Goal: Find specific page/section: Find specific page/section

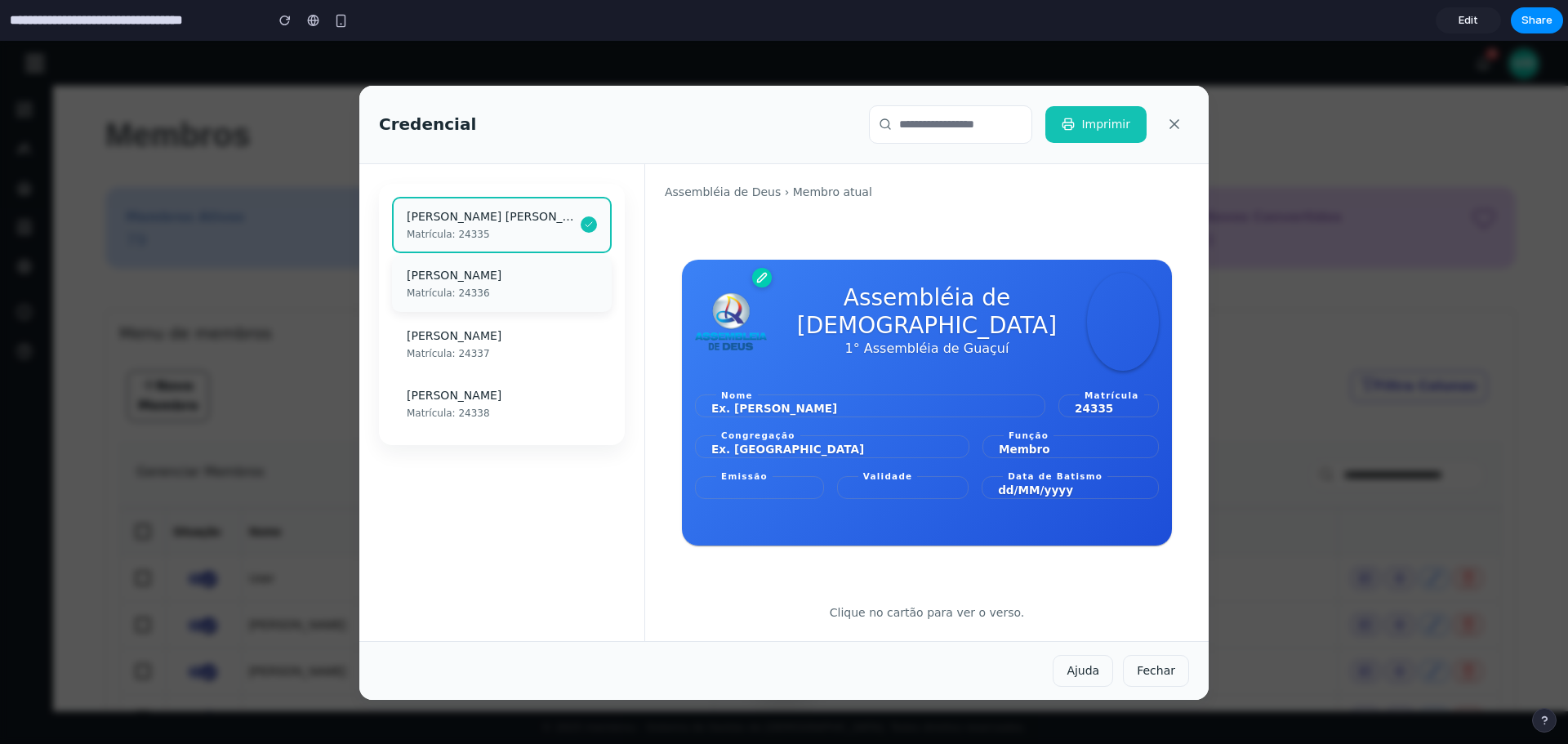
click at [512, 292] on div "Matrícula: 24336" at bounding box center [502, 292] width 190 height 15
click at [469, 334] on div "[PERSON_NAME]" at bounding box center [502, 334] width 190 height 17
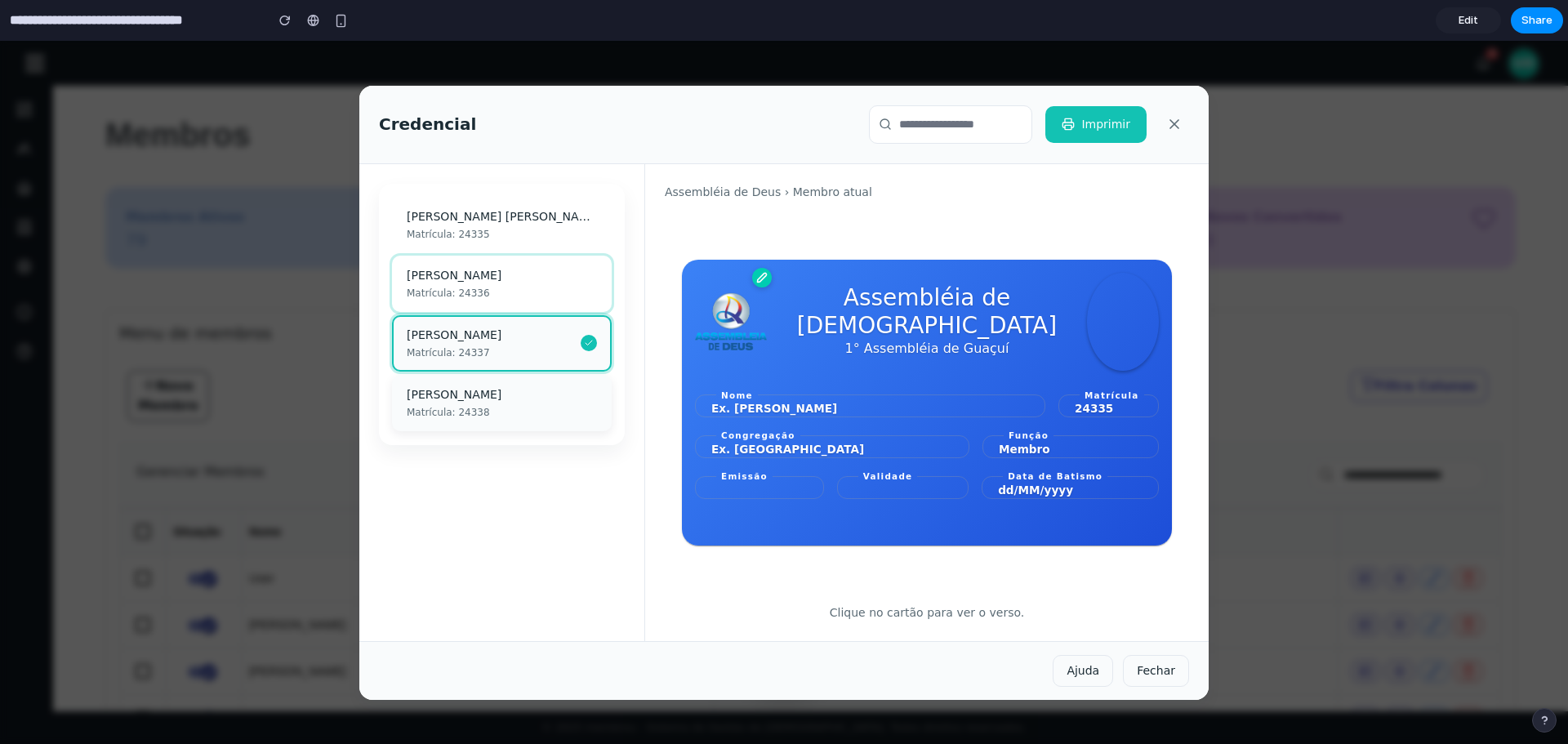
click at [512, 401] on div "[PERSON_NAME]" at bounding box center [502, 394] width 190 height 17
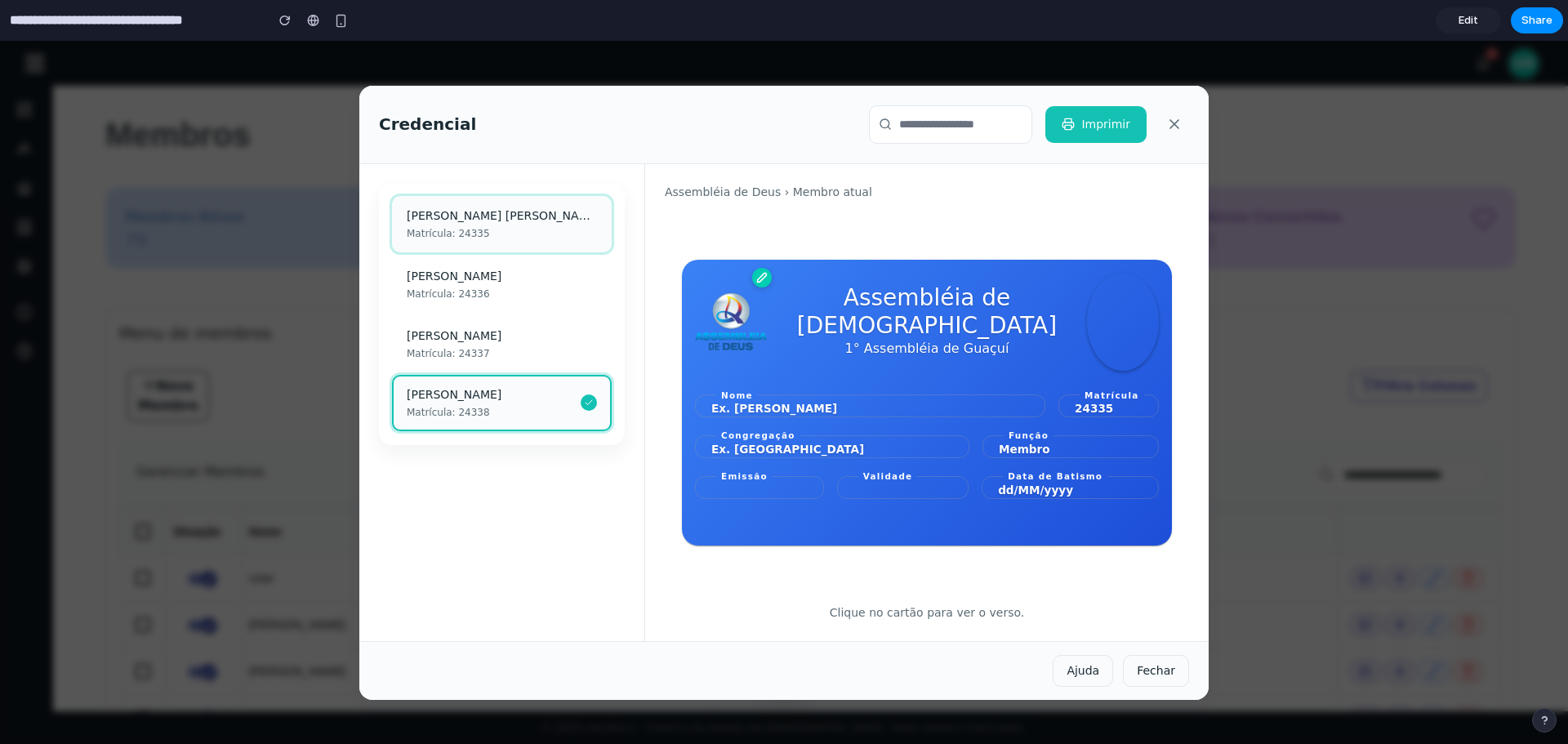
click at [525, 229] on div "Matrícula: 24335" at bounding box center [502, 233] width 190 height 15
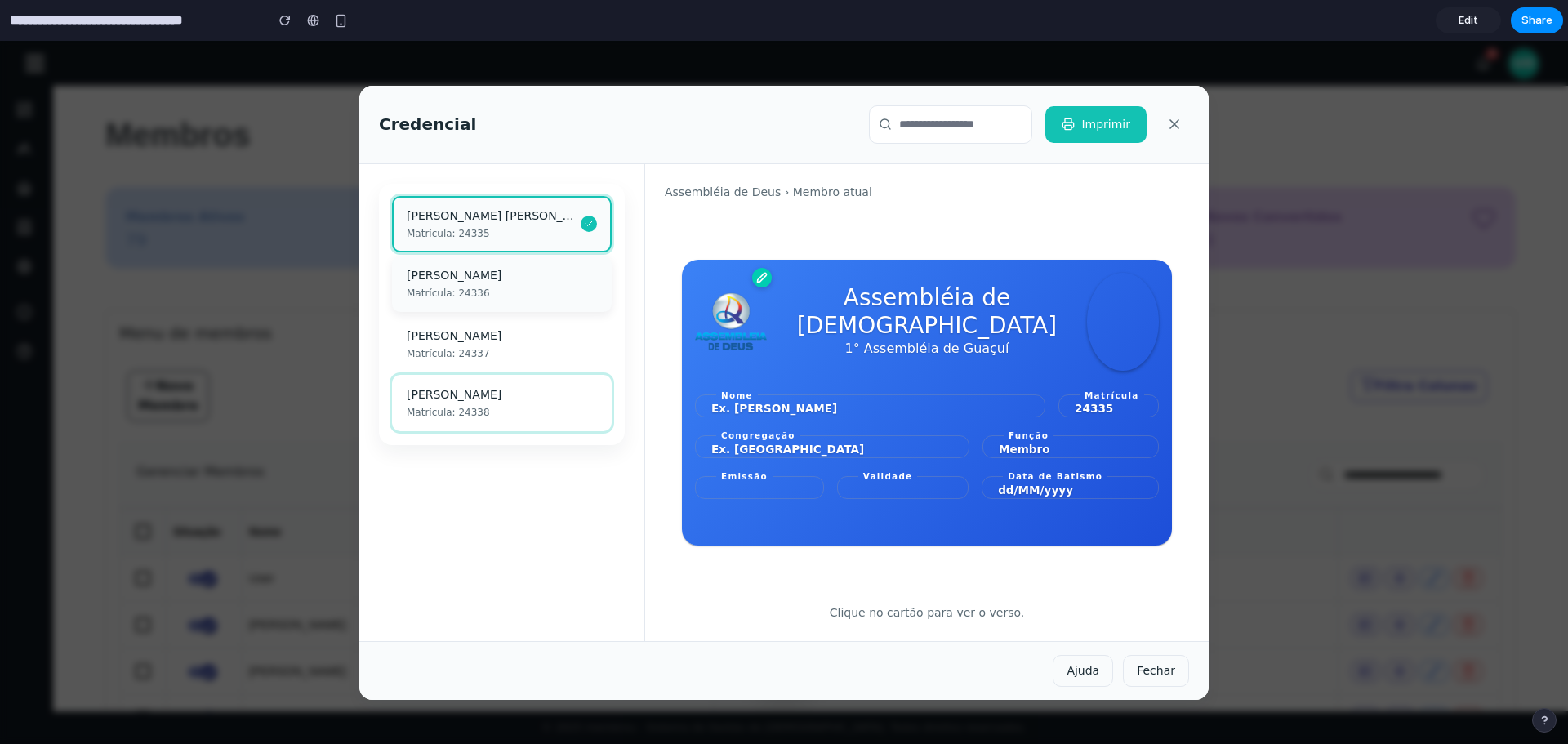
click at [505, 294] on div "Matrícula: 24336" at bounding box center [502, 292] width 190 height 15
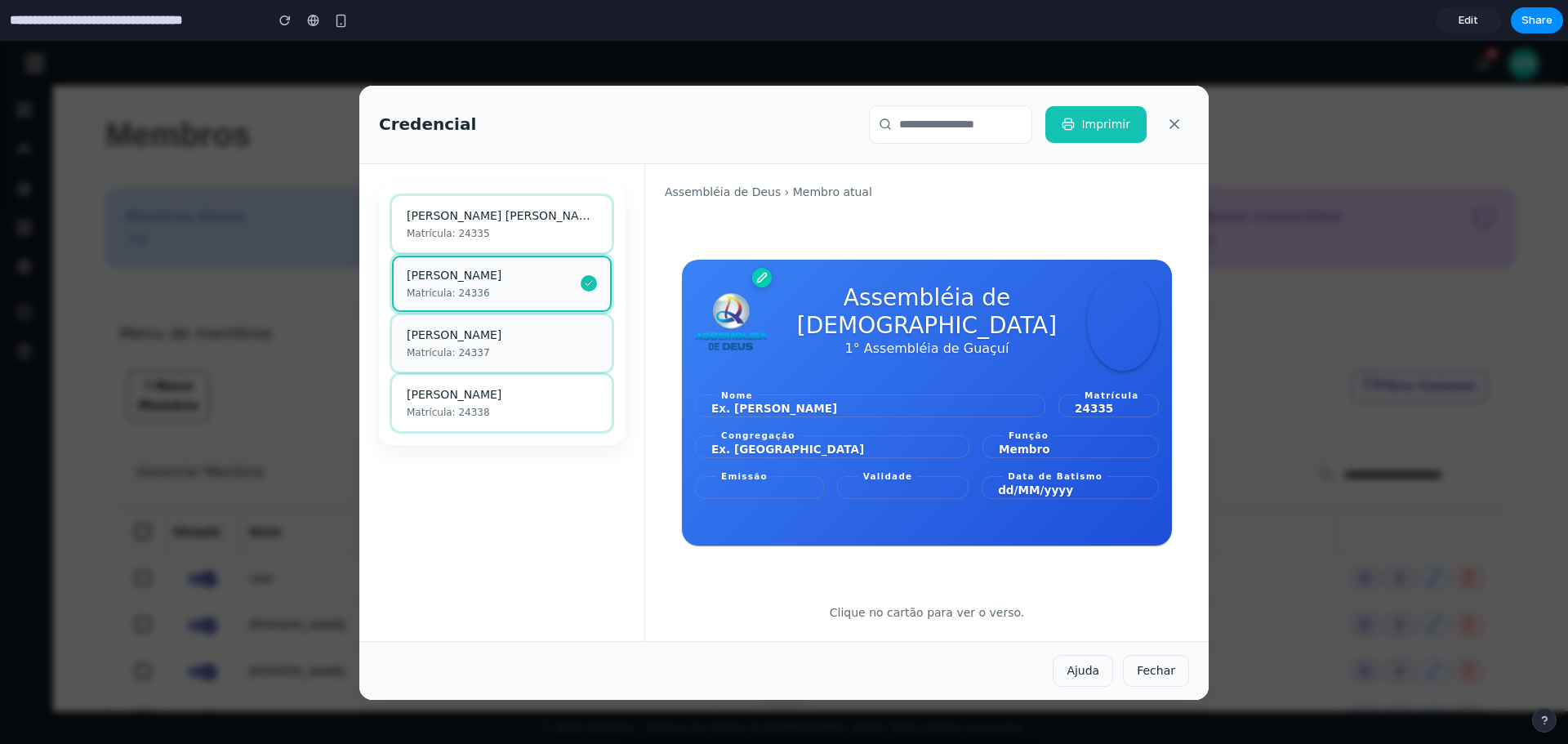
click at [491, 340] on div "[PERSON_NAME]" at bounding box center [502, 334] width 190 height 17
click at [502, 480] on div "[PERSON_NAME] [PERSON_NAME] Matrícula: 24335 [PERSON_NAME]: 24336 [PERSON_NAME]…" at bounding box center [501, 402] width 285 height 476
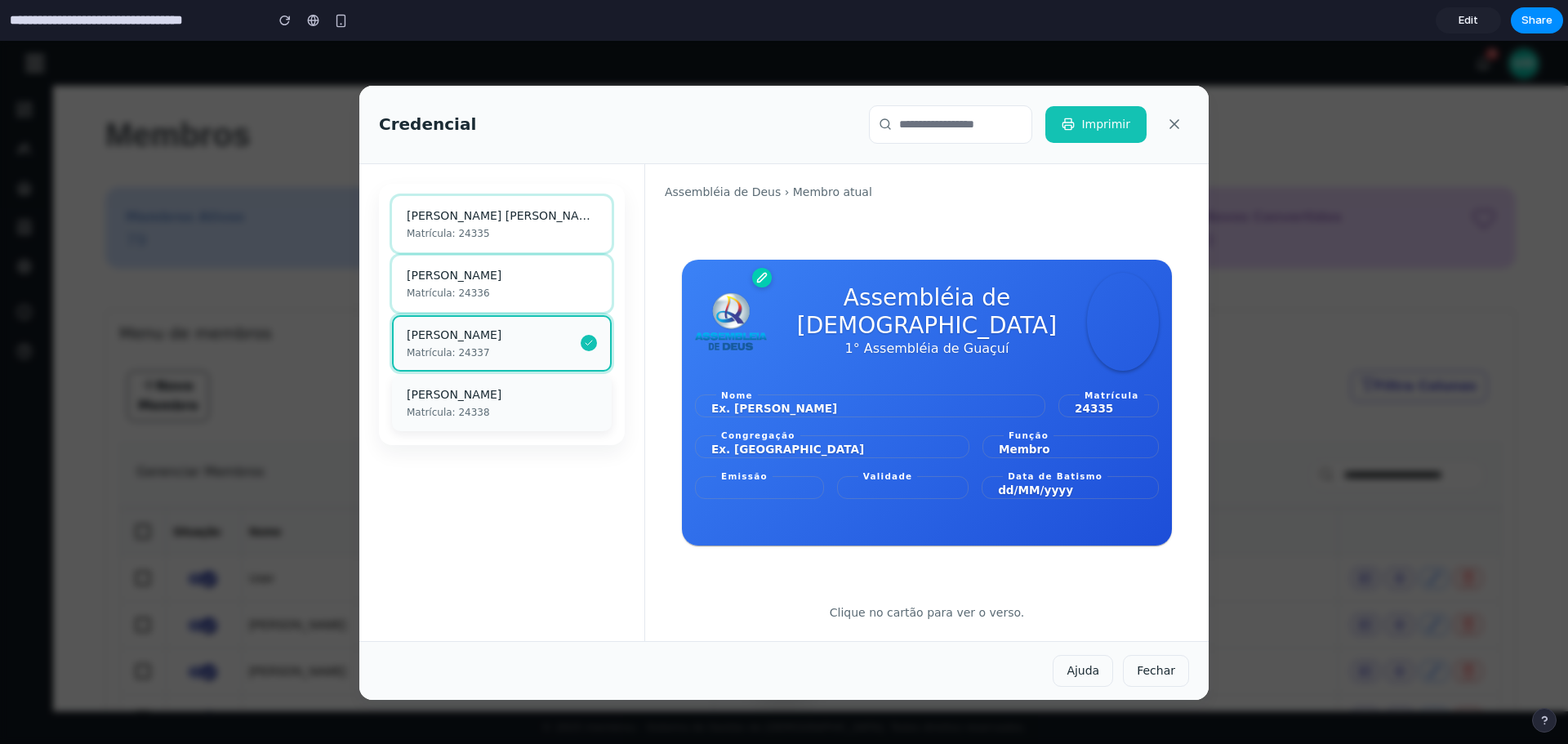
click at [516, 407] on div "Matrícula: 24338" at bounding box center [502, 412] width 190 height 15
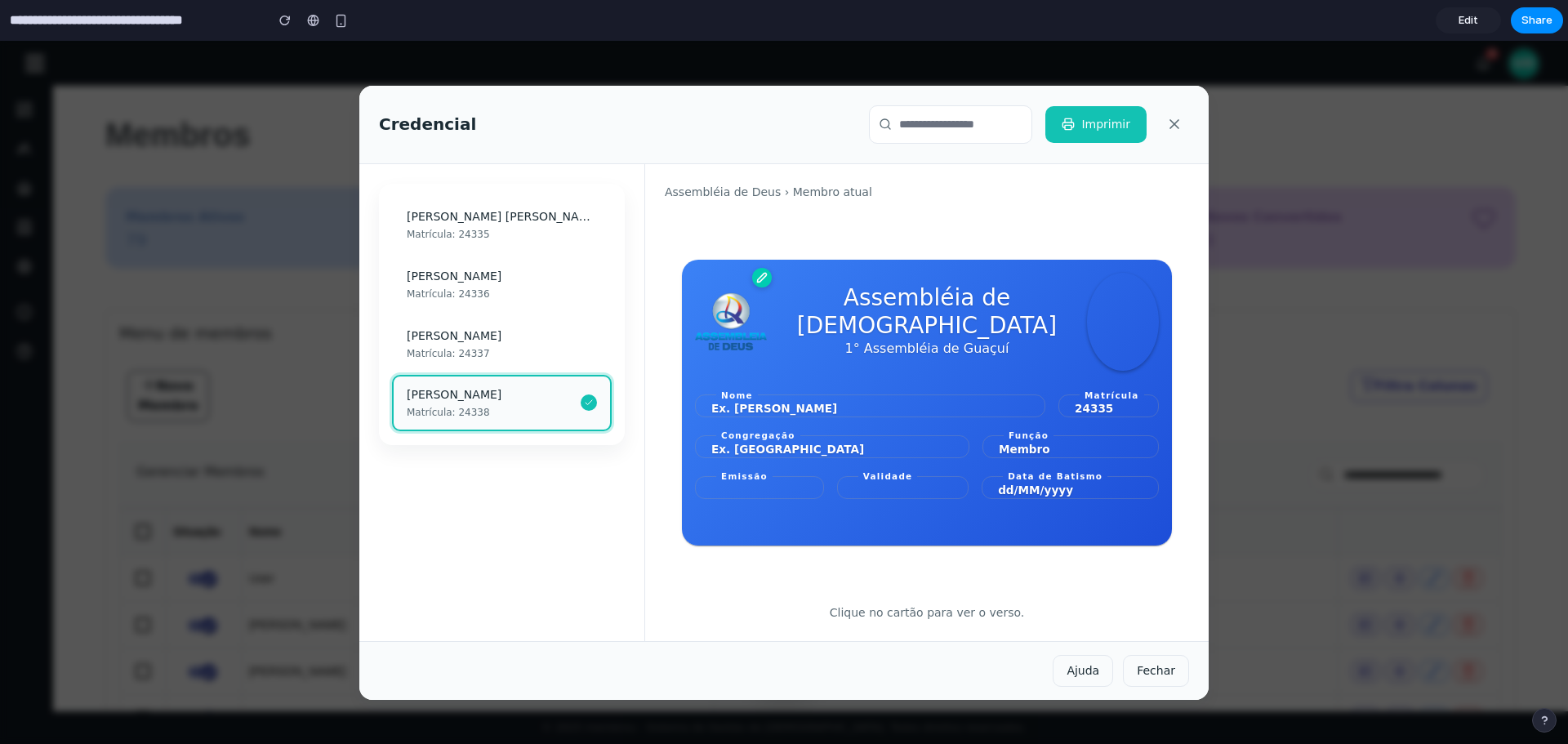
click at [1193, 300] on div "Assembléia de [DEMOGRAPHIC_DATA] › Membro atual Assembléia de [DEMOGRAPHIC_DATA…" at bounding box center [927, 402] width 564 height 476
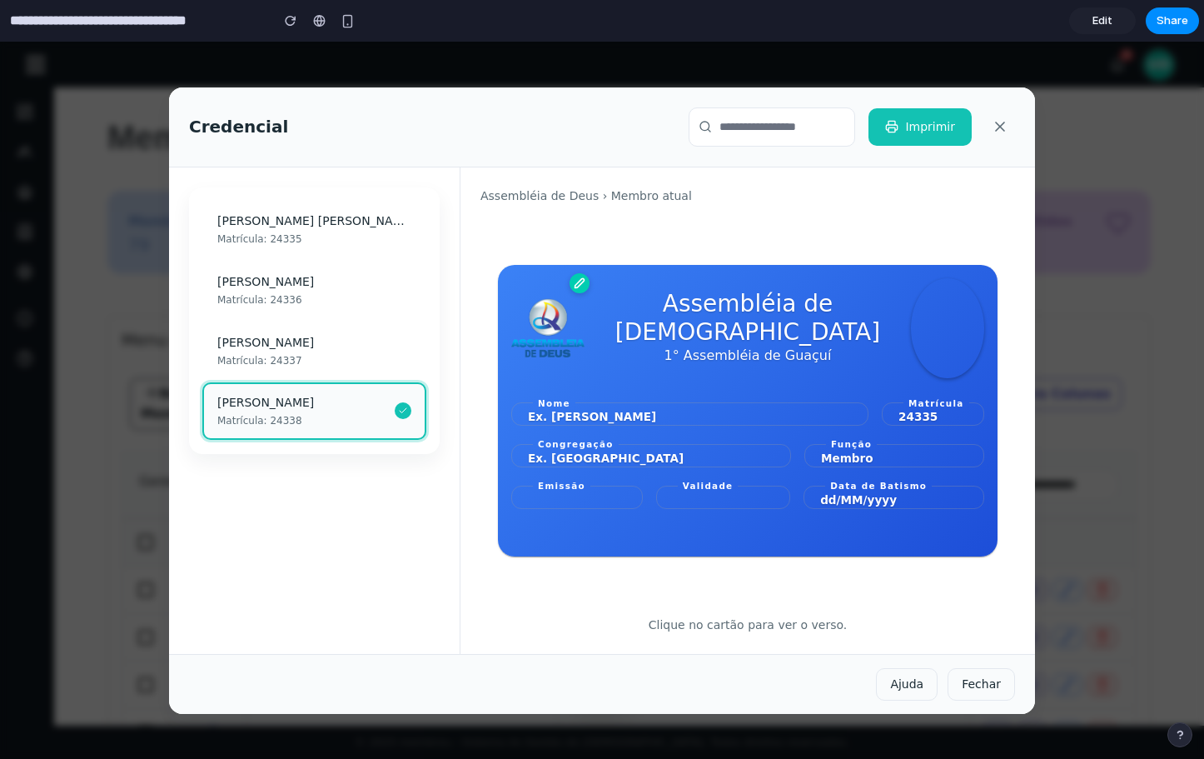
click at [403, 553] on div "[PERSON_NAME] [PERSON_NAME] Matrícula: 24335 [PERSON_NAME]: 24336 [PERSON_NAME]…" at bounding box center [314, 410] width 291 height 486
click at [347, 297] on div "Matrícula: 24336" at bounding box center [314, 298] width 194 height 15
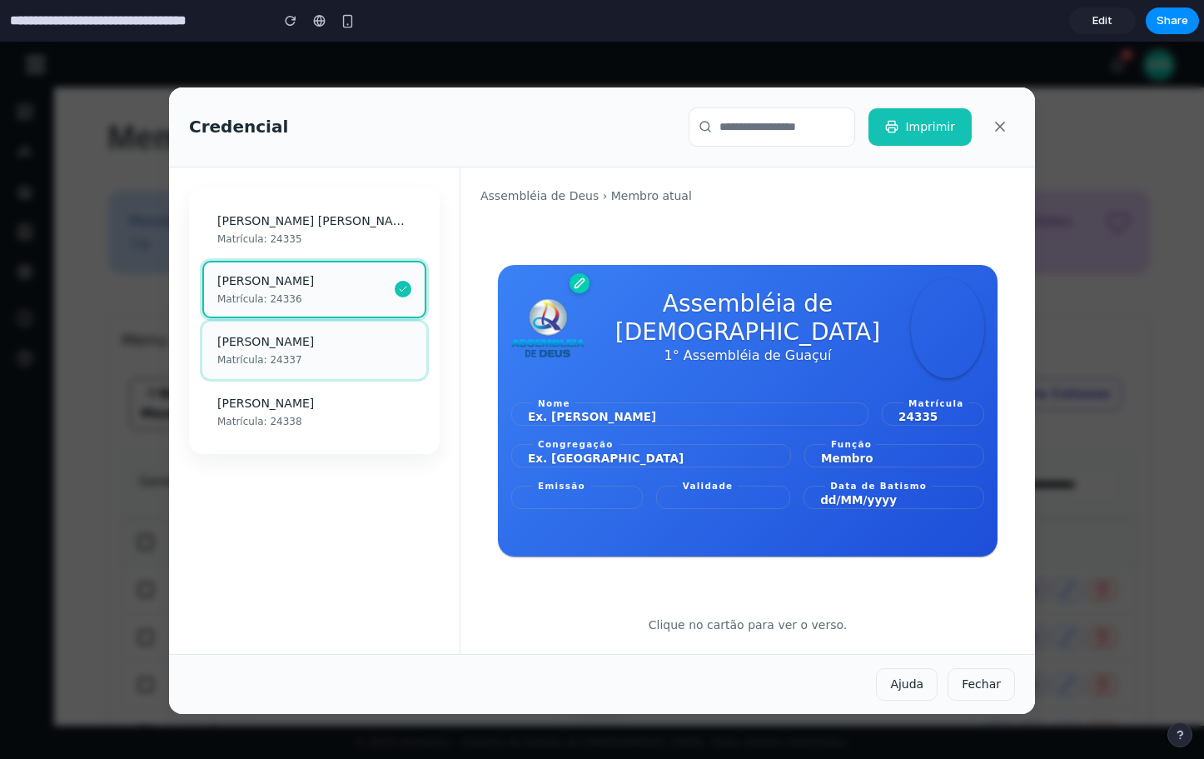
click at [271, 350] on div "[PERSON_NAME]" at bounding box center [314, 341] width 194 height 17
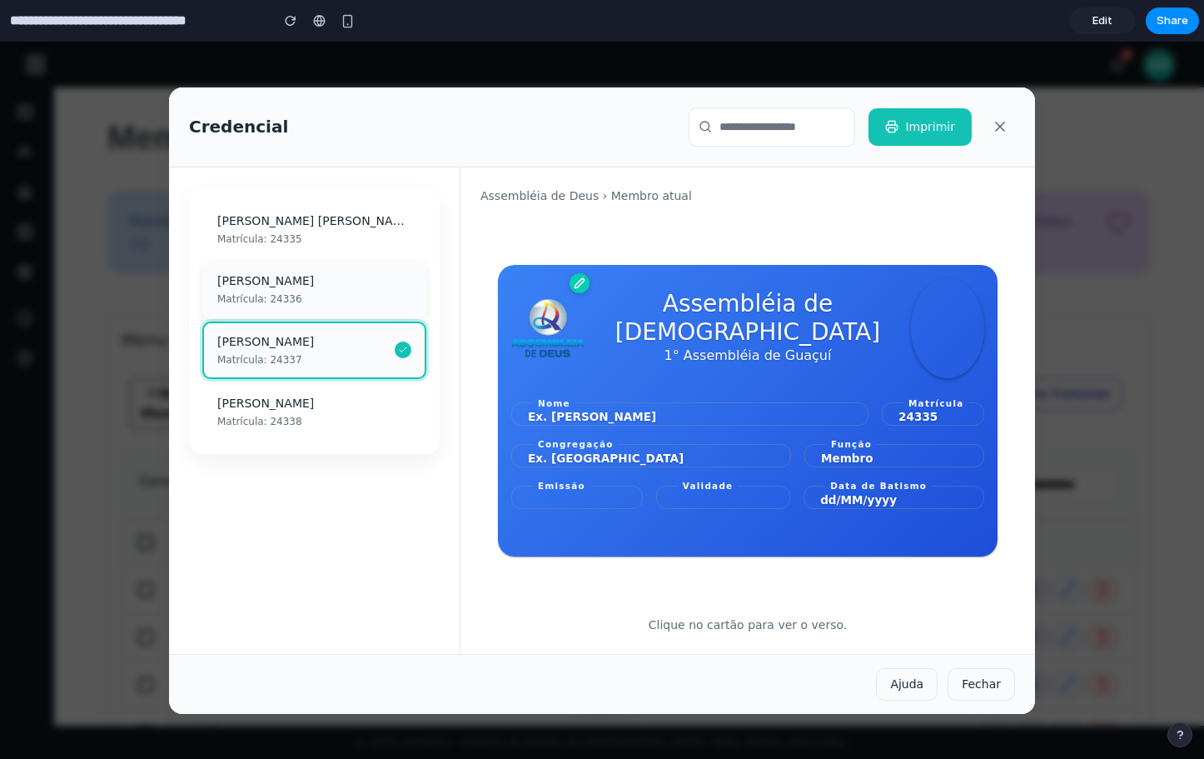
click at [304, 277] on div "[PERSON_NAME]" at bounding box center [314, 280] width 194 height 17
